Goal: Task Accomplishment & Management: Use online tool/utility

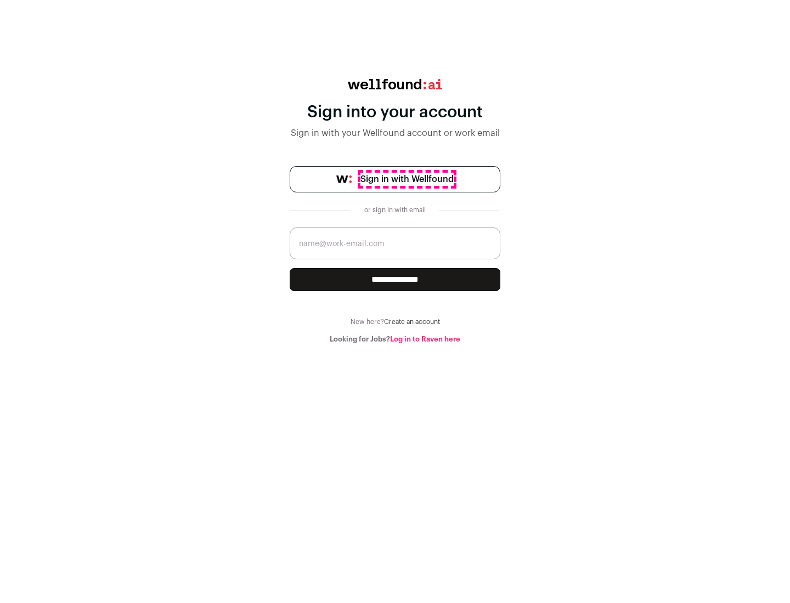
click at [406, 179] on span "Sign in with Wellfound" at bounding box center [406, 179] width 93 height 13
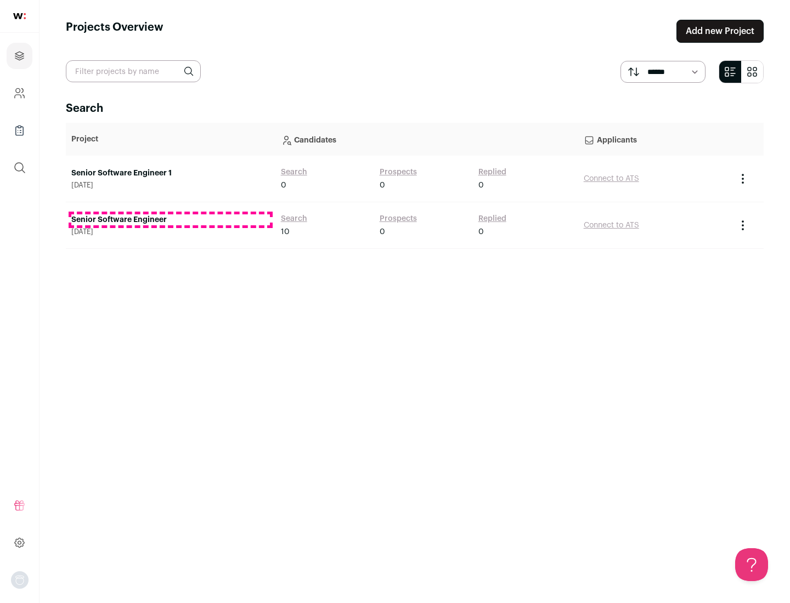
click at [170, 220] on link "Senior Software Engineer" at bounding box center [170, 219] width 199 height 11
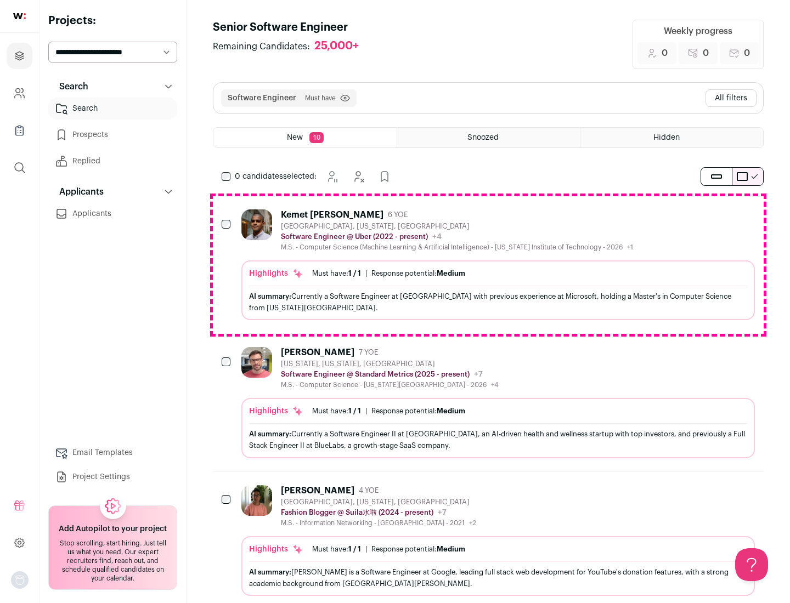
click at [488, 265] on div "Highlights Must have: 1 / 1 How many must haves have been fulfilled? | Response…" at bounding box center [497, 290] width 513 height 60
